Goal: Task Accomplishment & Management: Manage account settings

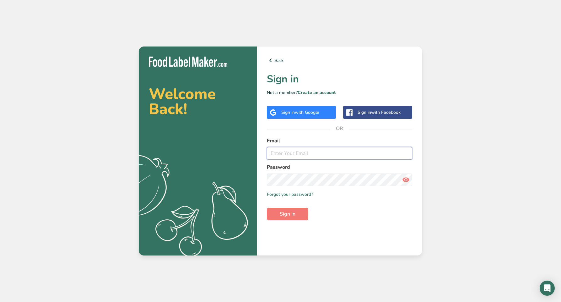
click at [294, 156] on input "email" at bounding box center [339, 153] width 145 height 13
click at [267, 208] on button "Sign in" at bounding box center [287, 214] width 41 height 13
click at [407, 181] on icon at bounding box center [406, 179] width 8 height 11
click at [288, 212] on span "Sign in" at bounding box center [288, 214] width 16 height 8
drag, startPoint x: 306, startPoint y: 155, endPoint x: 254, endPoint y: 160, distance: 52.7
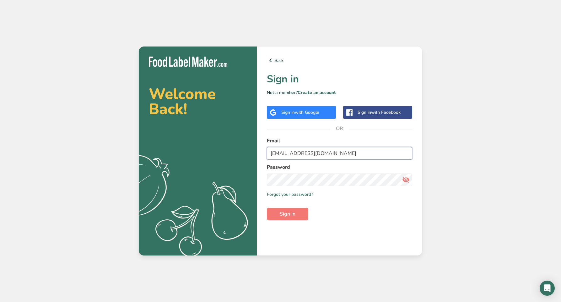
click at [254, 160] on section "Welcome Back! .a{fill:#f5f3ed;} Back Sign in Not a member? Create an account Si…" at bounding box center [281, 151] width 284 height 209
type input "[EMAIL_ADDRESS][DOMAIN_NAME]"
click at [267, 208] on button "Sign in" at bounding box center [287, 214] width 41 height 13
drag, startPoint x: 345, startPoint y: 156, endPoint x: 234, endPoint y: 156, distance: 111.5
click at [234, 156] on section "Welcome Back! .a{fill:#f5f3ed;} Back Sign in Not a member? Create an account Si…" at bounding box center [281, 151] width 284 height 209
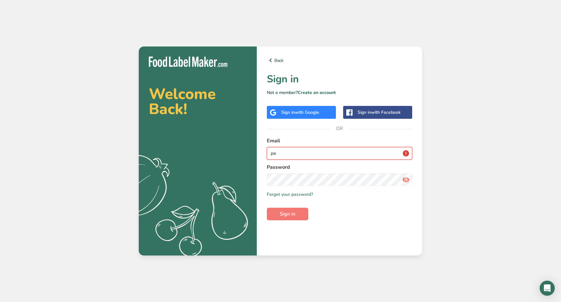
type input "[EMAIL_ADDRESS][DOMAIN_NAME]"
click at [292, 216] on span "Sign in" at bounding box center [288, 214] width 16 height 8
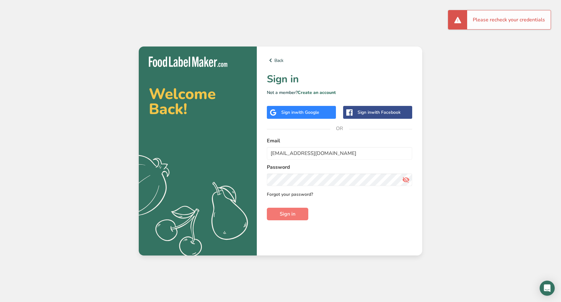
click at [296, 193] on link "Forgot your password?" at bounding box center [290, 194] width 46 height 7
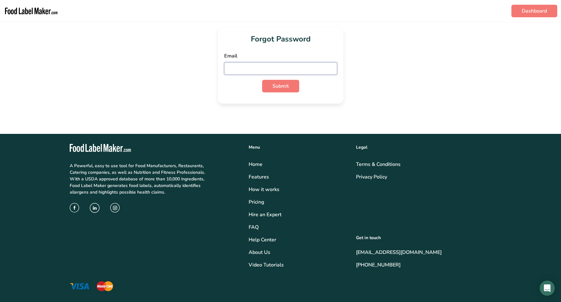
click at [257, 71] on input "email" at bounding box center [280, 68] width 113 height 13
type input "[EMAIL_ADDRESS][DOMAIN_NAME]"
click at [288, 90] on button "Submit" at bounding box center [280, 86] width 37 height 13
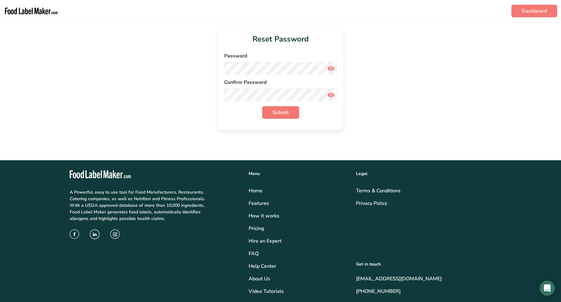
click at [331, 68] on icon at bounding box center [331, 68] width 8 height 11
click at [283, 109] on span "Submit" at bounding box center [281, 113] width 16 height 8
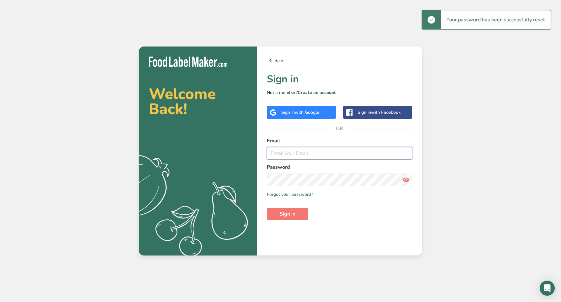
click at [301, 152] on input "email" at bounding box center [339, 153] width 145 height 13
type input "[EMAIL_ADDRESS][DOMAIN_NAME]"
click at [267, 208] on button "Sign in" at bounding box center [287, 214] width 41 height 13
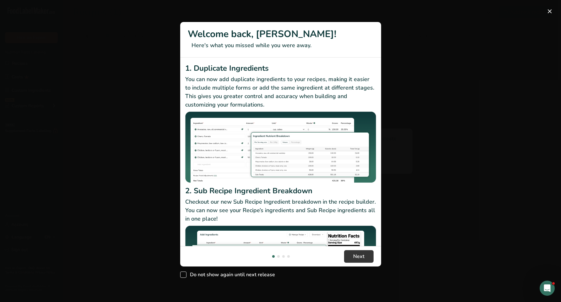
click at [183, 274] on span "New Features" at bounding box center [183, 274] width 6 height 6
click at [183, 274] on input "Do not show again until next release" at bounding box center [182, 275] width 4 height 4
checkbox input "true"
click at [361, 258] on span "Next" at bounding box center [358, 257] width 11 height 8
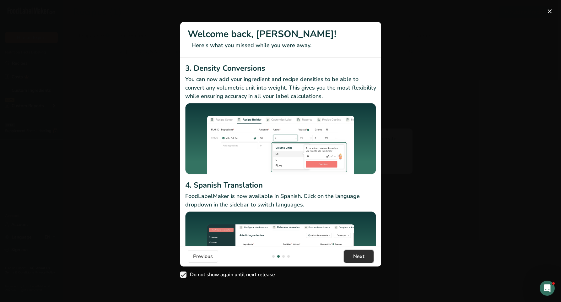
click at [361, 258] on span "Next" at bounding box center [358, 257] width 11 height 8
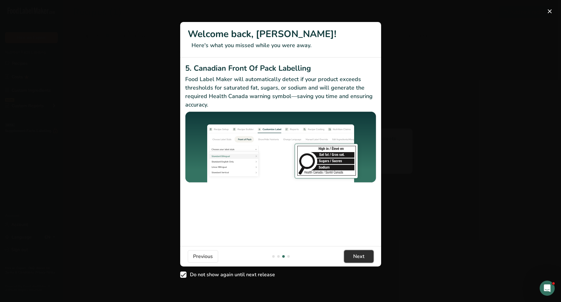
click at [361, 258] on span "Next" at bounding box center [358, 257] width 11 height 8
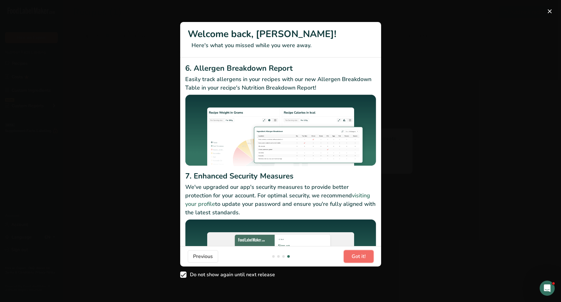
click at [361, 258] on span "Got it!" at bounding box center [359, 257] width 14 height 8
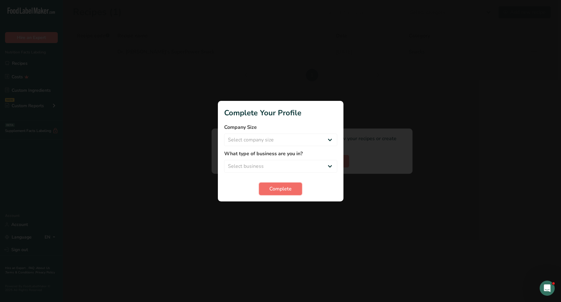
click at [287, 192] on span "Complete" at bounding box center [281, 189] width 22 height 8
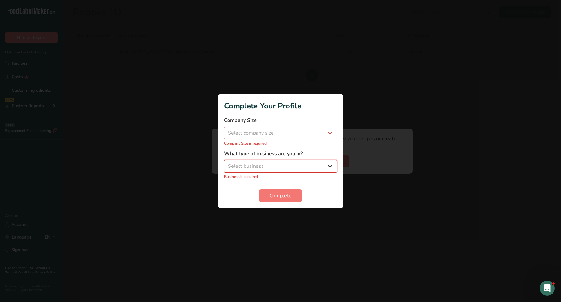
click at [314, 162] on select "Select business Packaged Food Manufacturer Restaurant & Cafe Bakery Meal Plans …" at bounding box center [280, 166] width 113 height 13
select select "3"
click at [224, 163] on select "Select business Packaged Food Manufacturer Restaurant & Cafe Bakery Meal Plans …" at bounding box center [280, 166] width 113 height 13
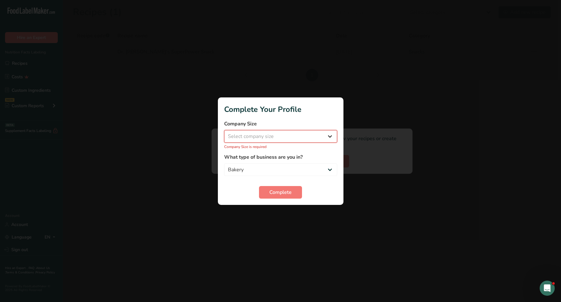
click at [280, 131] on select "Select company size Fewer than 10 Employees 10 to 50 Employees 51 to 500 Employ…" at bounding box center [280, 136] width 113 height 13
select select "1"
click at [224, 133] on select "Select company size Fewer than 10 Employees 10 to 50 Employees 51 to 500 Employ…" at bounding box center [280, 136] width 113 height 13
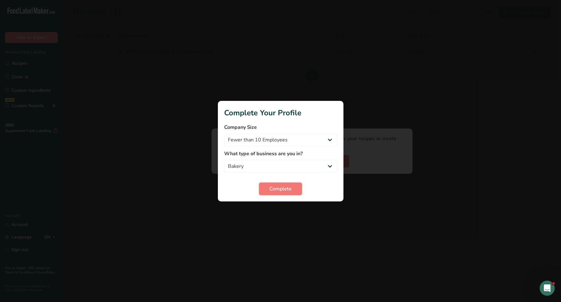
click at [289, 189] on span "Complete" at bounding box center [281, 189] width 22 height 8
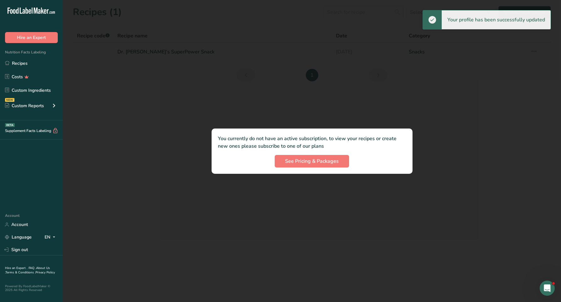
click at [151, 170] on div at bounding box center [312, 151] width 499 height 302
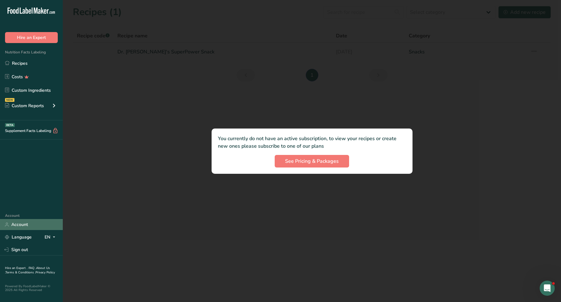
click at [20, 225] on link "Account" at bounding box center [31, 224] width 63 height 11
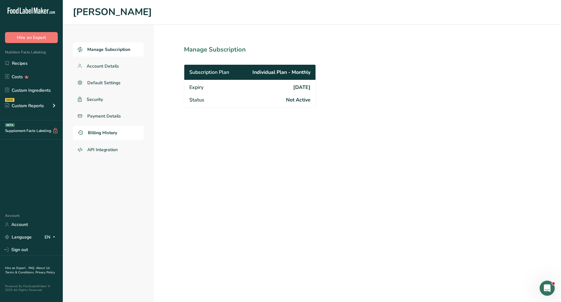
click at [101, 132] on span "Billing History" at bounding box center [102, 132] width 29 height 7
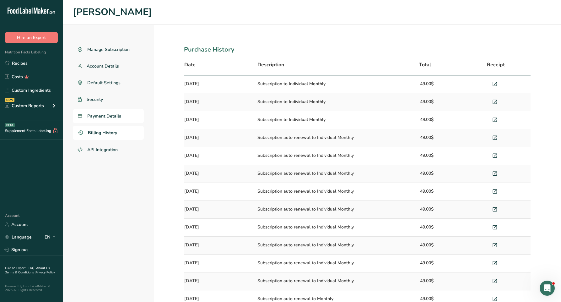
click at [99, 116] on span "Payment Details" at bounding box center [104, 116] width 34 height 7
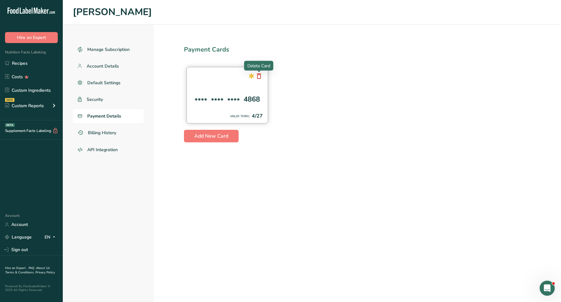
click at [258, 75] on icon at bounding box center [259, 75] width 8 height 11
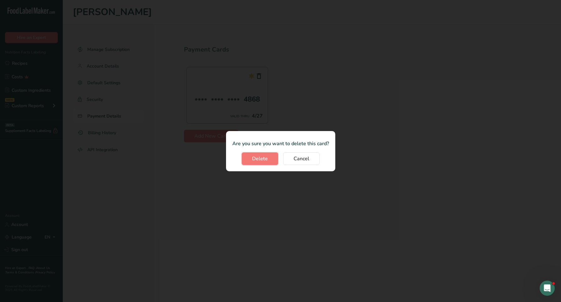
click at [264, 158] on span "Delete" at bounding box center [260, 159] width 16 height 8
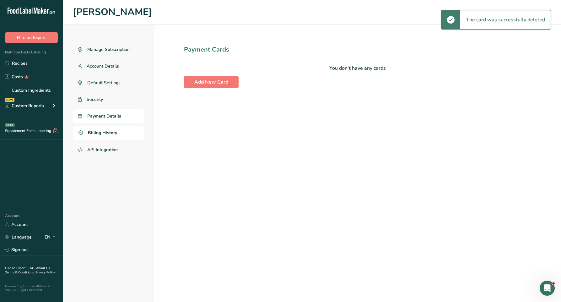
click at [101, 132] on span "Billing History" at bounding box center [102, 132] width 29 height 7
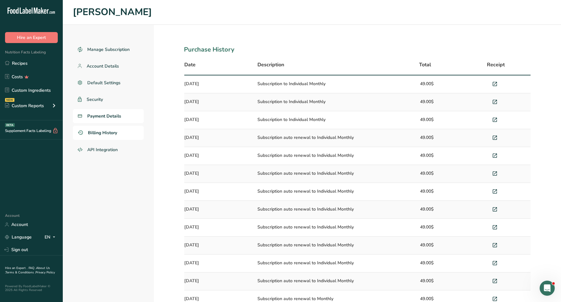
click at [100, 116] on span "Payment Details" at bounding box center [104, 116] width 34 height 7
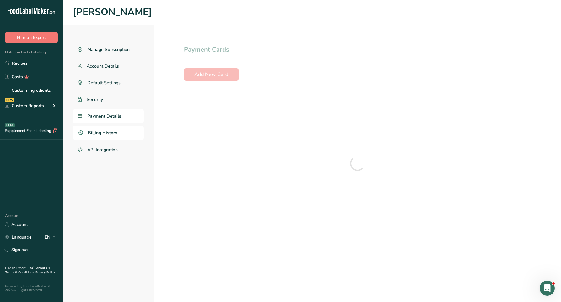
click at [101, 130] on span "Billing History" at bounding box center [102, 132] width 29 height 7
click at [23, 226] on link "Account" at bounding box center [31, 224] width 63 height 11
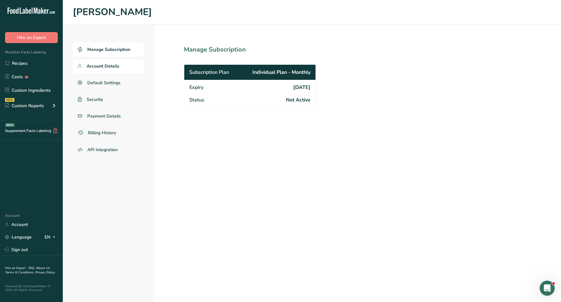
click at [98, 69] on span "Account Details" at bounding box center [103, 66] width 33 height 7
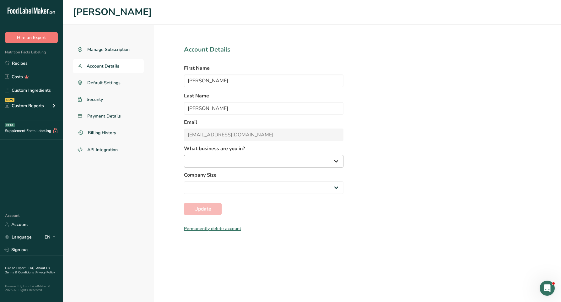
select select "3"
click at [25, 224] on link "Account" at bounding box center [31, 224] width 63 height 11
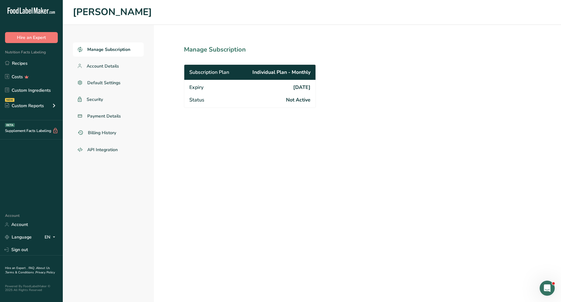
click at [287, 71] on span "Individual Plan - Monthly" at bounding box center [282, 72] width 58 height 8
click at [232, 48] on h1 "Manage Subscription" at bounding box center [264, 49] width 160 height 9
click at [298, 88] on span "2025-09-01" at bounding box center [301, 88] width 17 height 8
drag, startPoint x: 305, startPoint y: 101, endPoint x: 270, endPoint y: 101, distance: 34.9
click at [304, 100] on span "Not Active" at bounding box center [298, 100] width 25 height 8
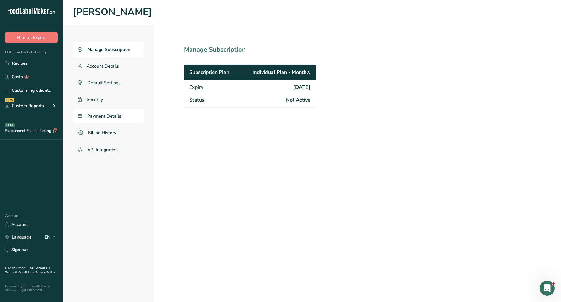
click at [97, 114] on span "Payment Details" at bounding box center [104, 116] width 34 height 7
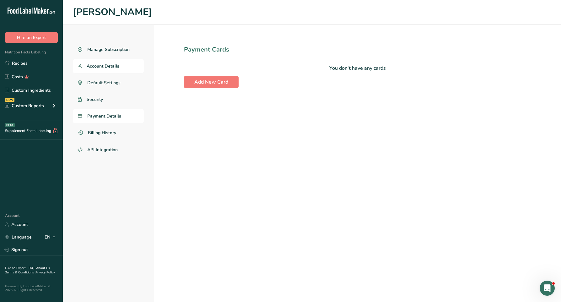
click at [98, 66] on span "Account Details" at bounding box center [103, 66] width 33 height 7
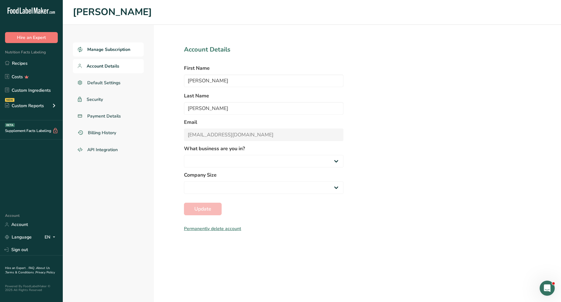
select select "3"
select select "1"
click at [90, 50] on span "Manage Subscription" at bounding box center [108, 49] width 43 height 7
